Goal: Information Seeking & Learning: Find specific fact

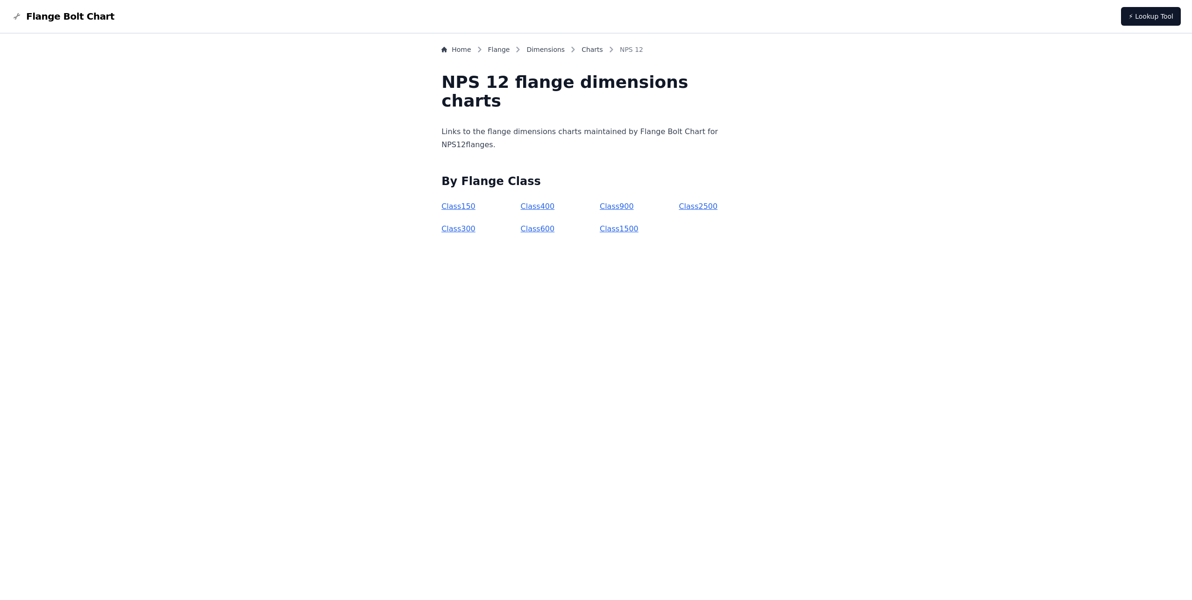
click at [475, 210] on link "Class 150" at bounding box center [458, 206] width 34 height 9
